Goal: Information Seeking & Learning: Learn about a topic

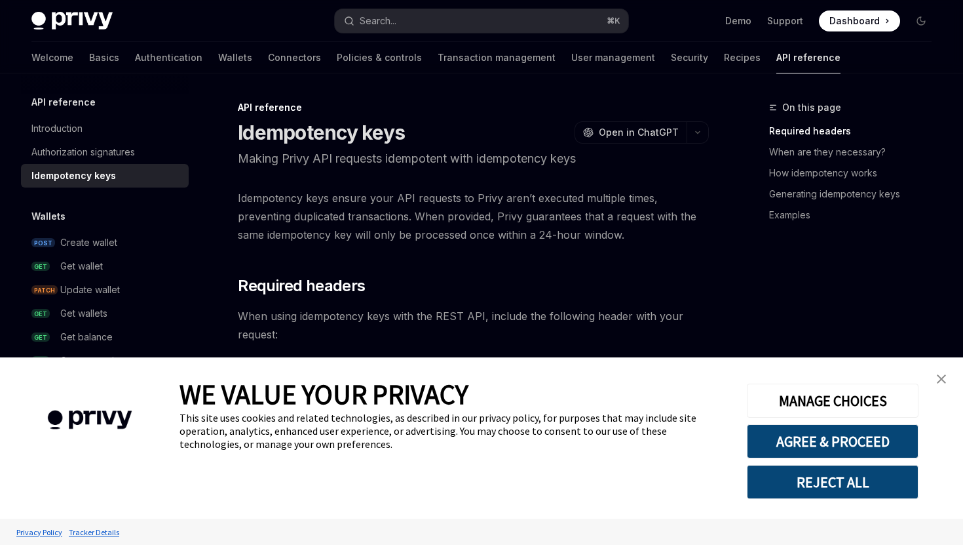
click at [942, 372] on link "close banner" at bounding box center [942, 379] width 26 height 26
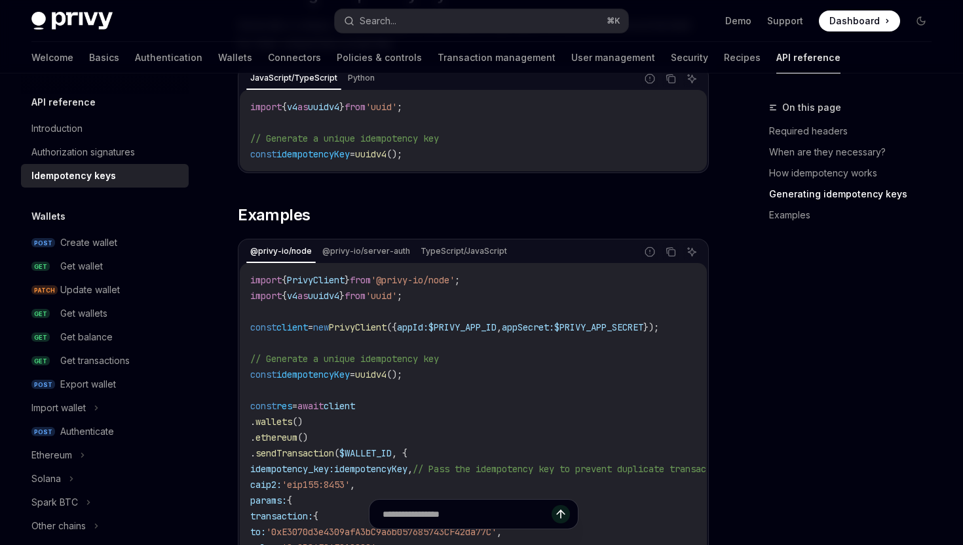
scroll to position [1180, 0]
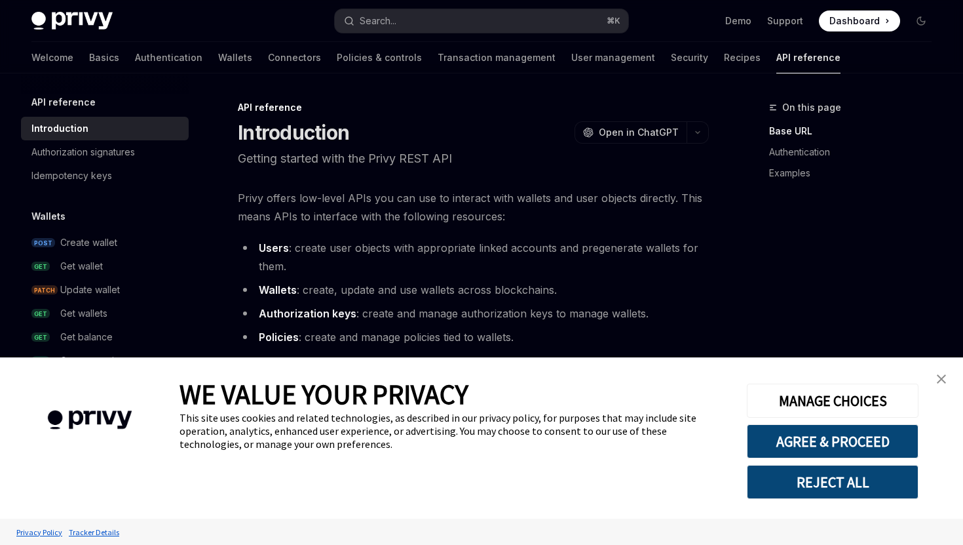
type textarea "*"
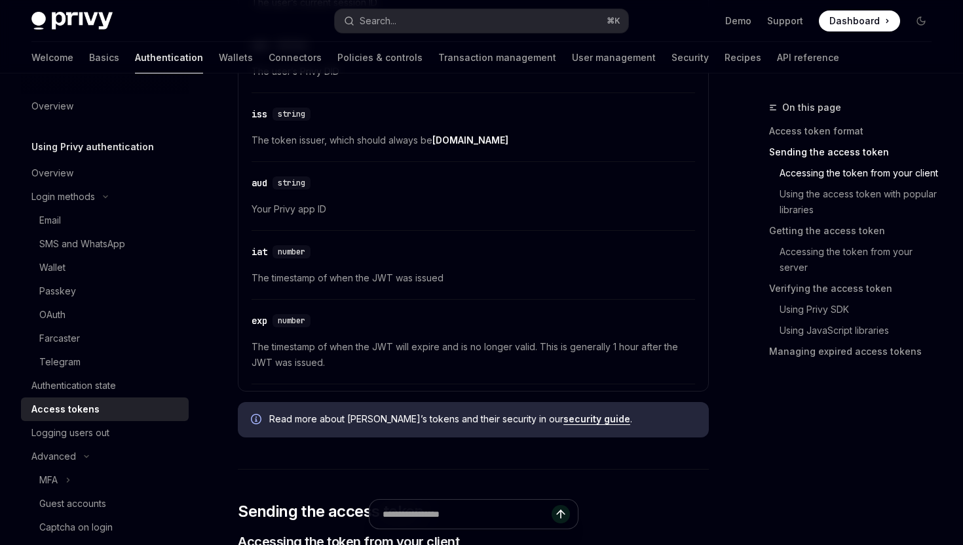
scroll to position [83, 0]
